Goal: Task Accomplishment & Management: Use online tool/utility

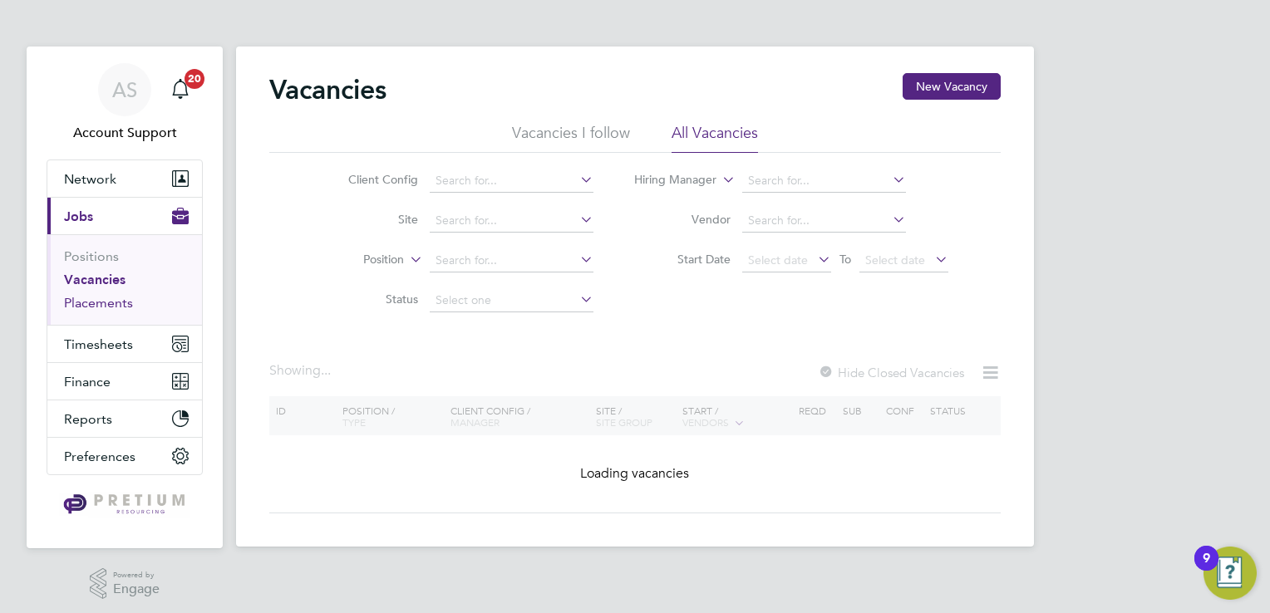
click at [108, 299] on link "Placements" at bounding box center [98, 303] width 69 height 16
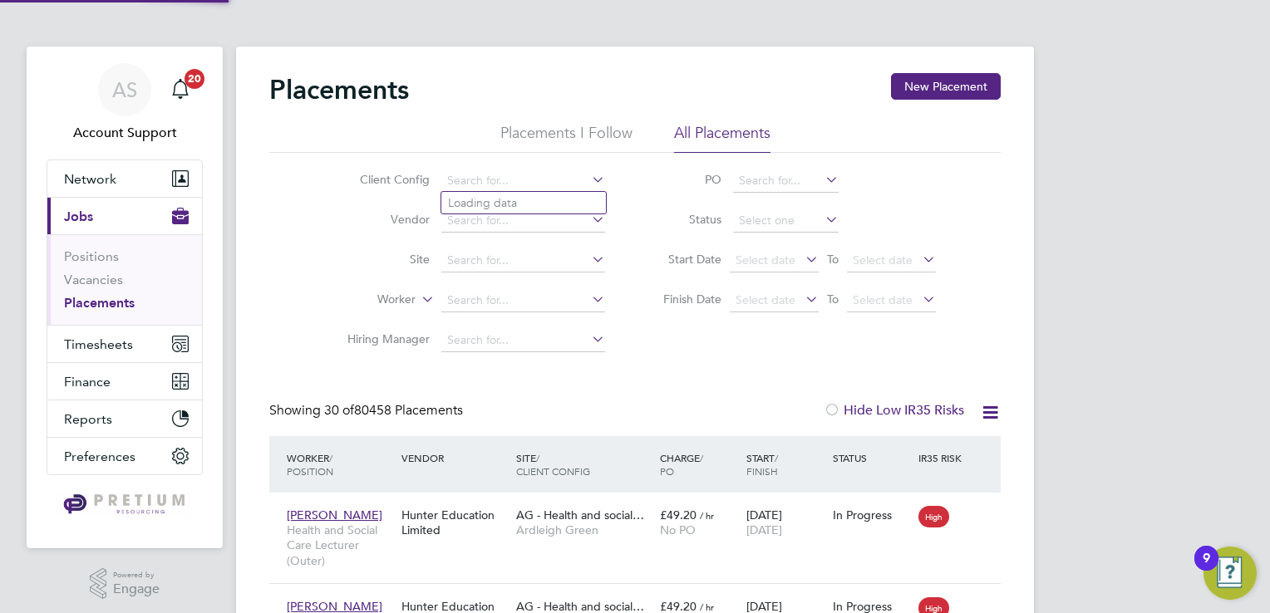
click at [492, 223] on input at bounding box center [523, 220] width 164 height 23
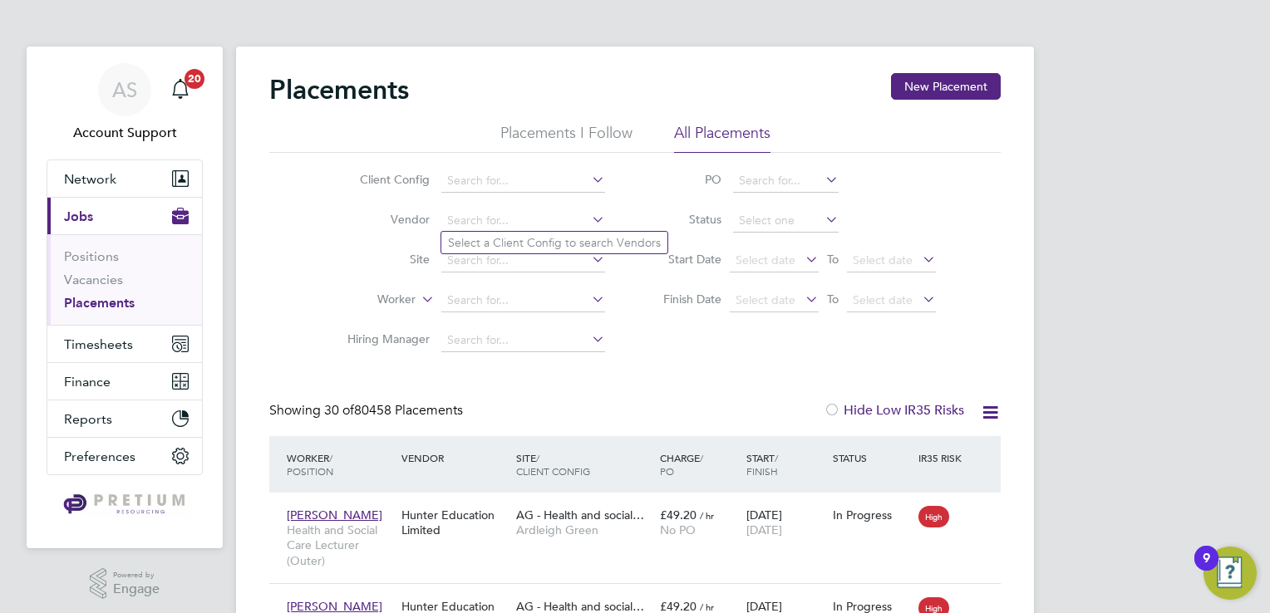
click at [984, 407] on icon at bounding box center [990, 412] width 21 height 21
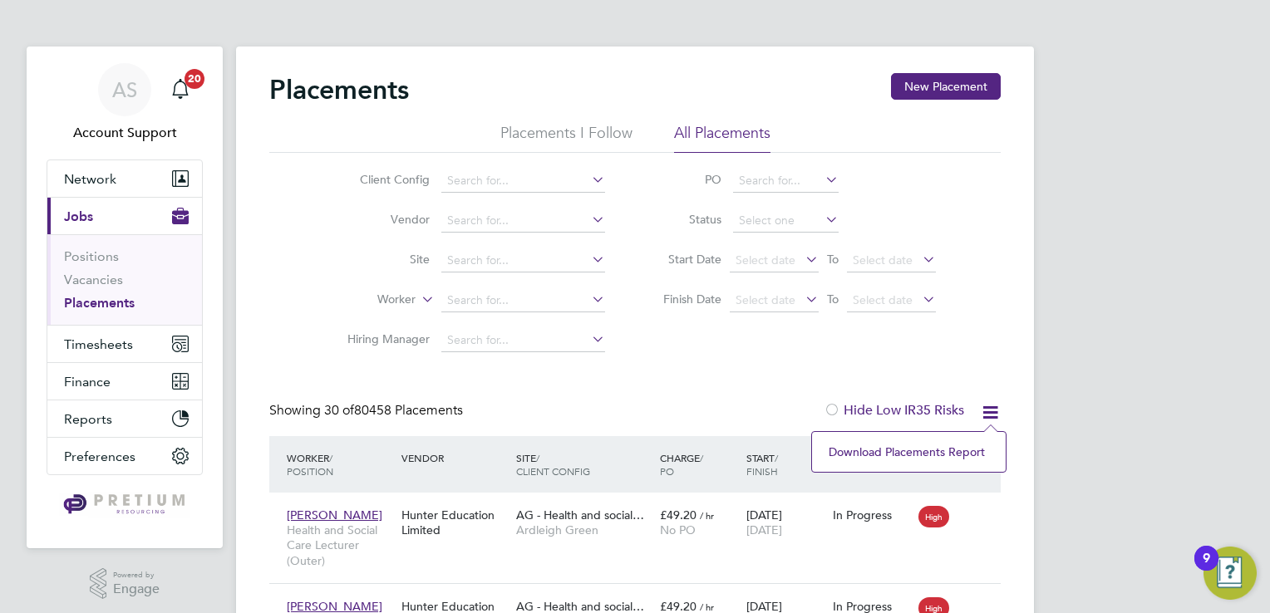
click at [736, 336] on div "Client Config Vendor Site Worker Hiring Manager PO Status Start Date Select dat…" at bounding box center [634, 257] width 731 height 208
click at [993, 411] on icon at bounding box center [990, 412] width 21 height 21
click at [775, 214] on input at bounding box center [786, 220] width 106 height 23
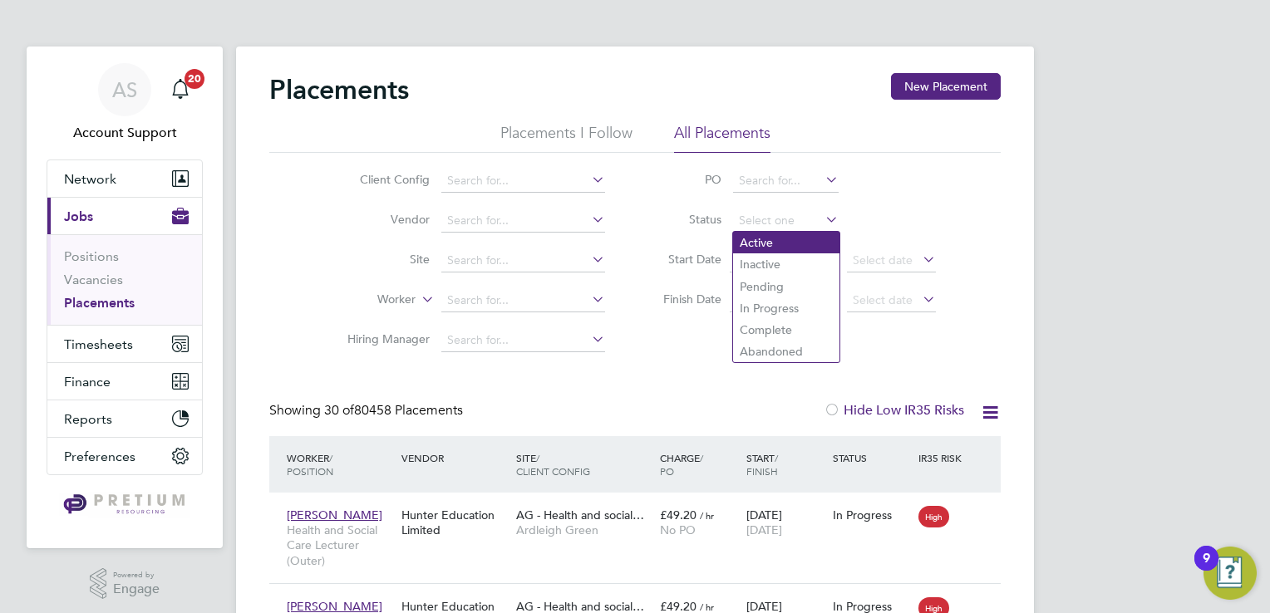
click at [765, 241] on li "Active" at bounding box center [786, 243] width 106 height 22
type input "Active"
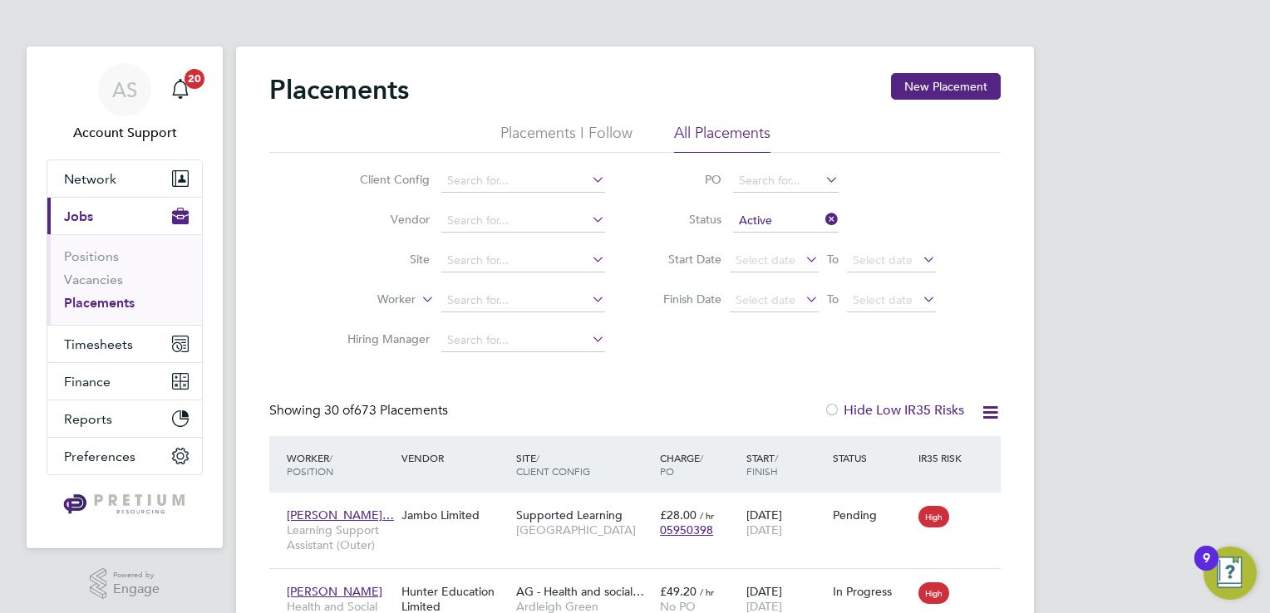
click at [991, 414] on icon at bounding box center [990, 412] width 21 height 21
click at [903, 455] on li "Download Placements Report" at bounding box center [908, 452] width 177 height 23
